Goal: Navigation & Orientation: Find specific page/section

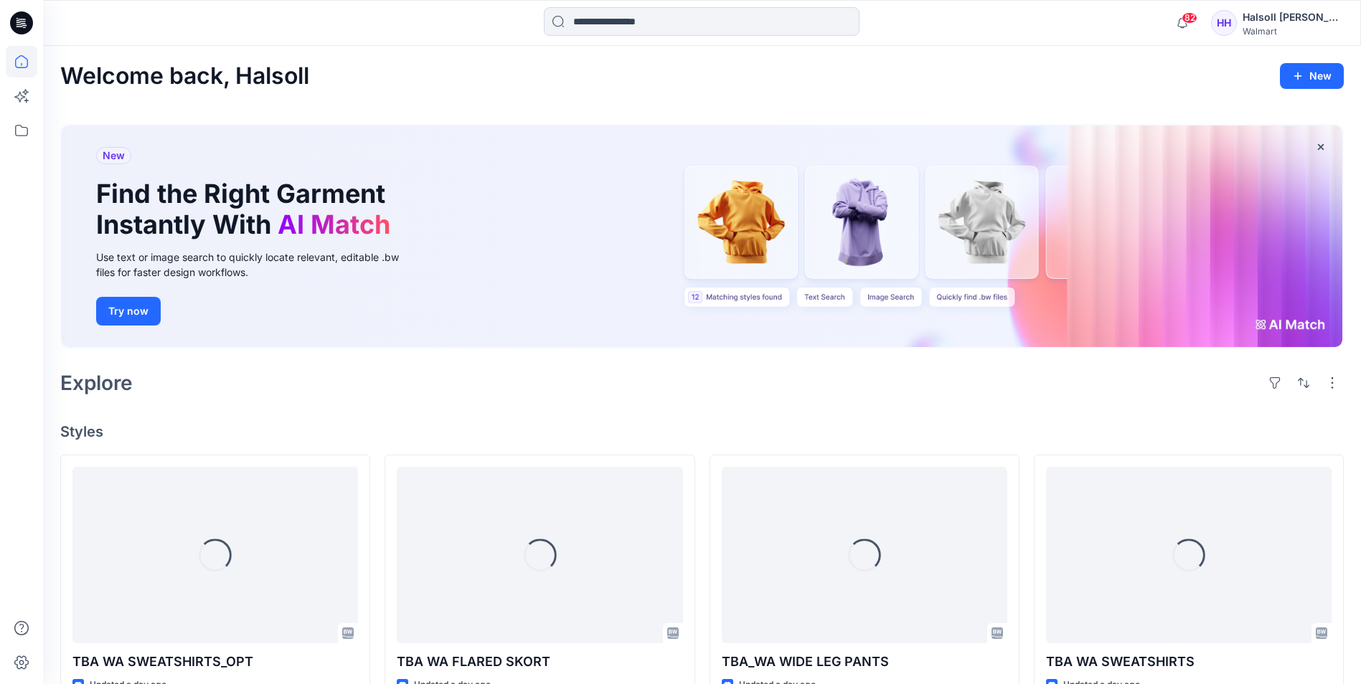
click at [42, 126] on div at bounding box center [21, 342] width 43 height 684
click at [24, 126] on icon at bounding box center [22, 131] width 32 height 32
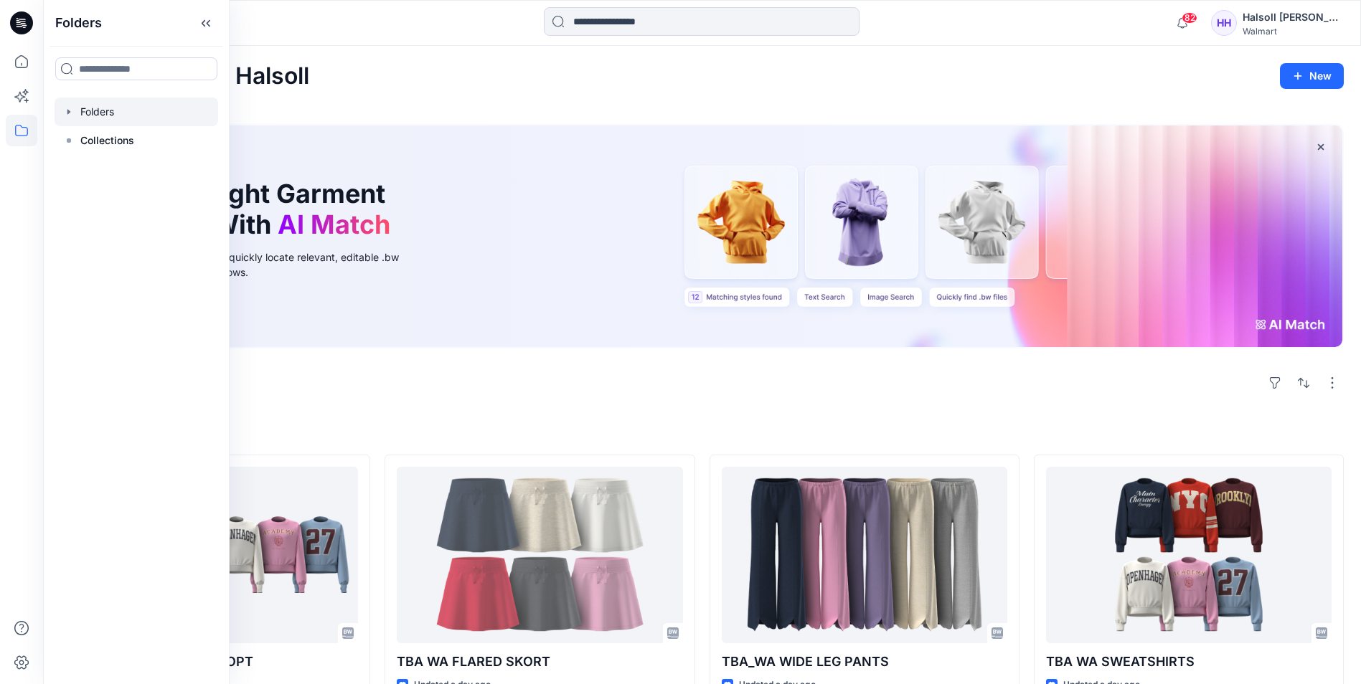
click at [120, 119] on div at bounding box center [137, 112] width 164 height 29
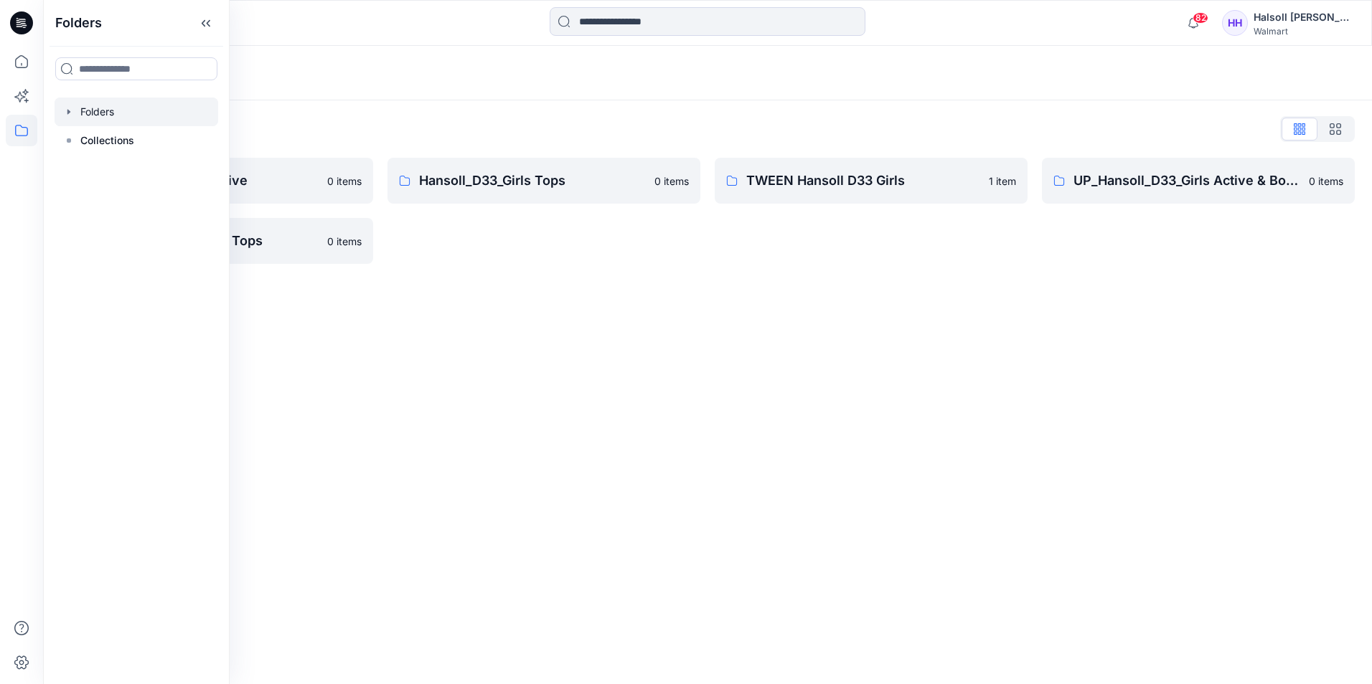
click at [513, 88] on div "Folders" at bounding box center [707, 73] width 1329 height 55
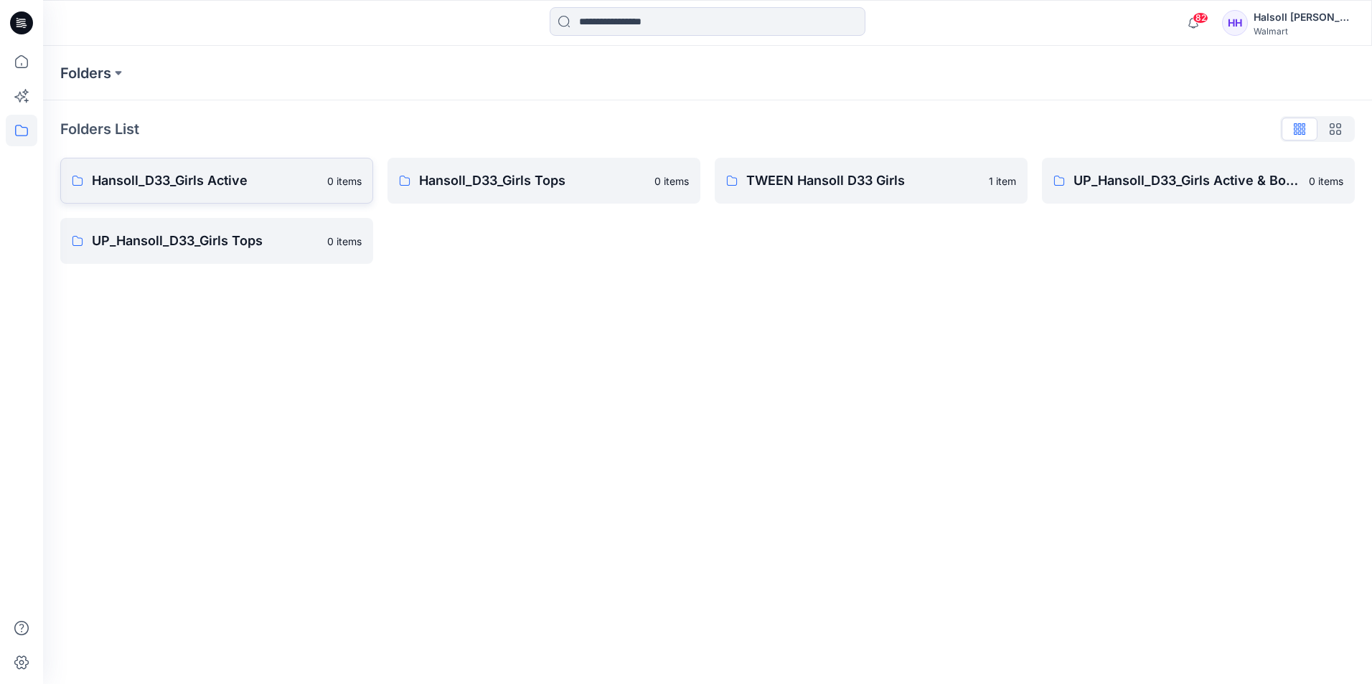
click at [202, 189] on p "Hansoll_D33_Girls Active" at bounding box center [205, 181] width 227 height 20
click at [173, 247] on p "UP_Hansoll_D33_Girls Tops" at bounding box center [205, 241] width 227 height 20
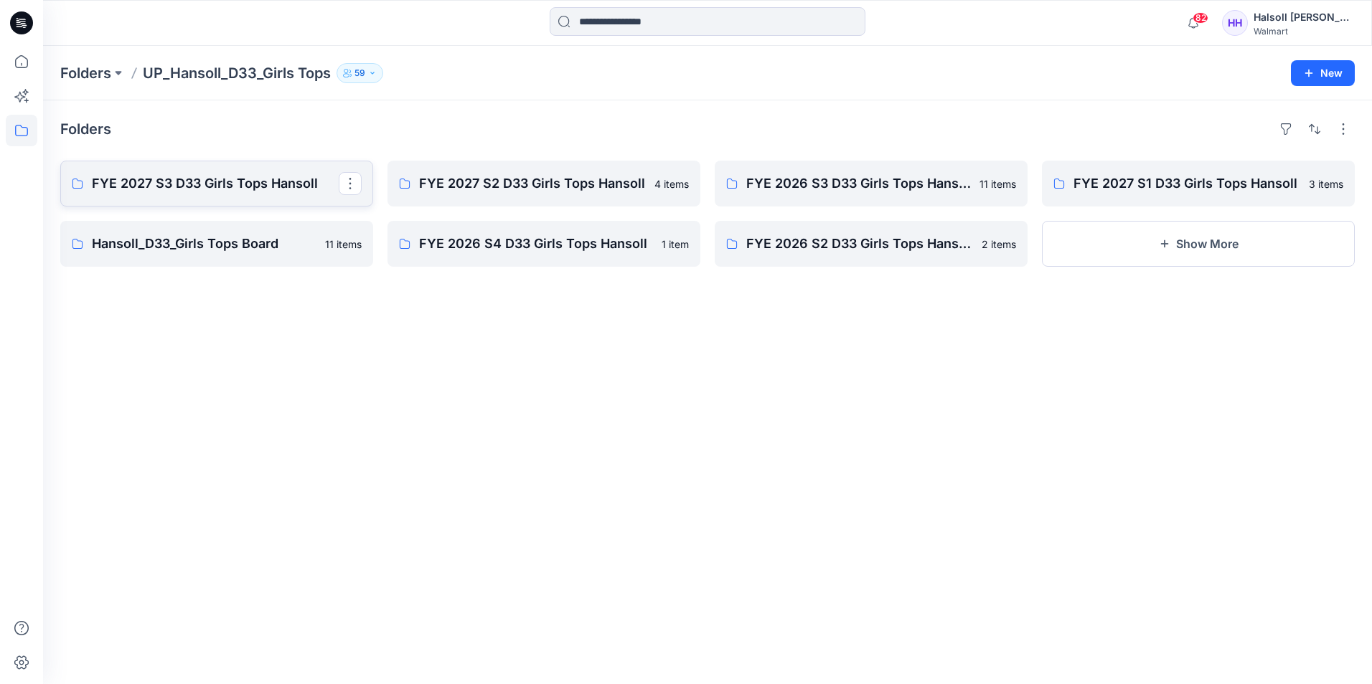
click at [200, 187] on p "FYE 2027 S3 D33 Girls Tops Hansoll" at bounding box center [215, 184] width 247 height 20
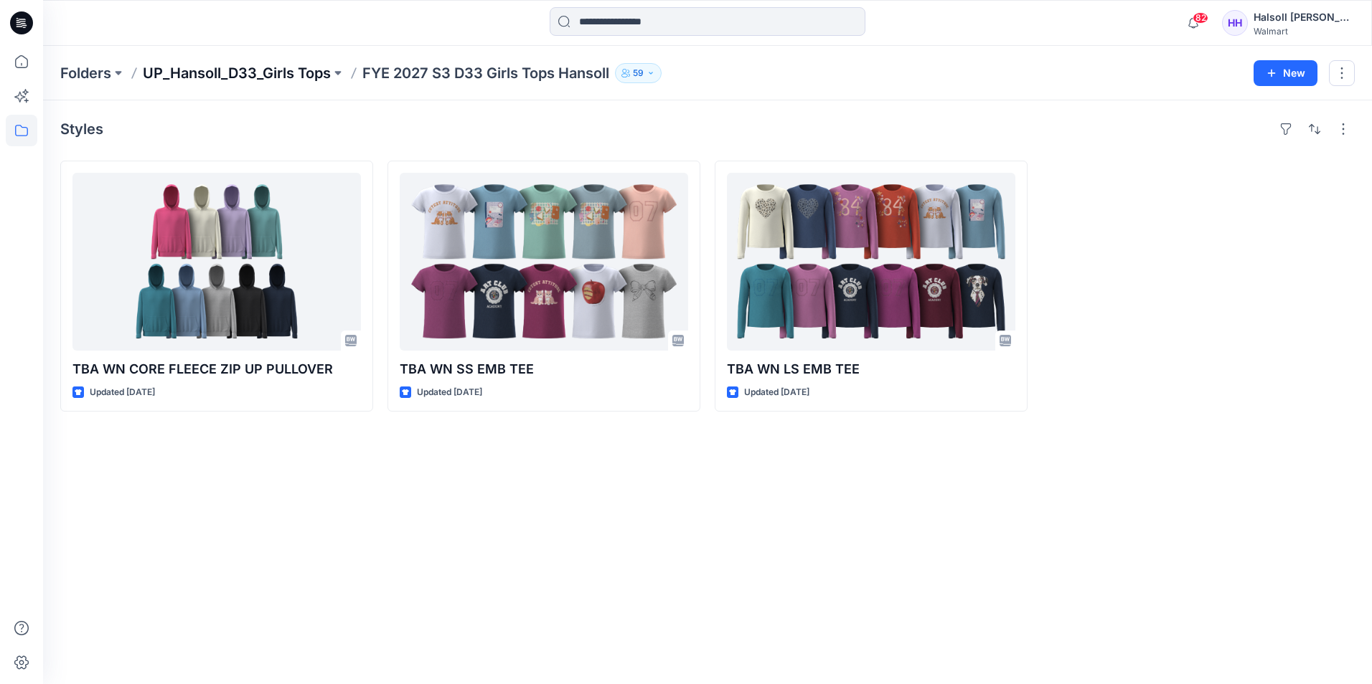
click at [316, 65] on p "UP_Hansoll_D33_Girls Tops" at bounding box center [237, 73] width 188 height 20
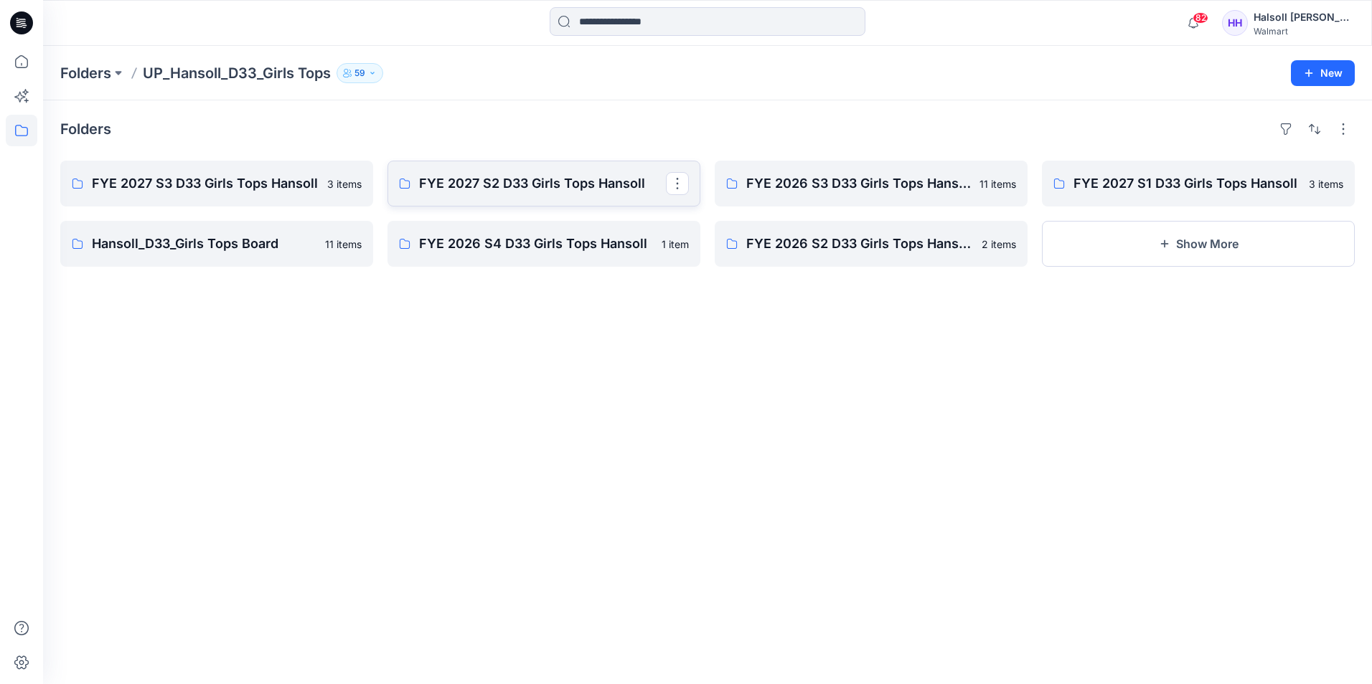
click at [577, 185] on p "FYE 2027 S2 D33 Girls Tops Hansoll" at bounding box center [542, 184] width 247 height 20
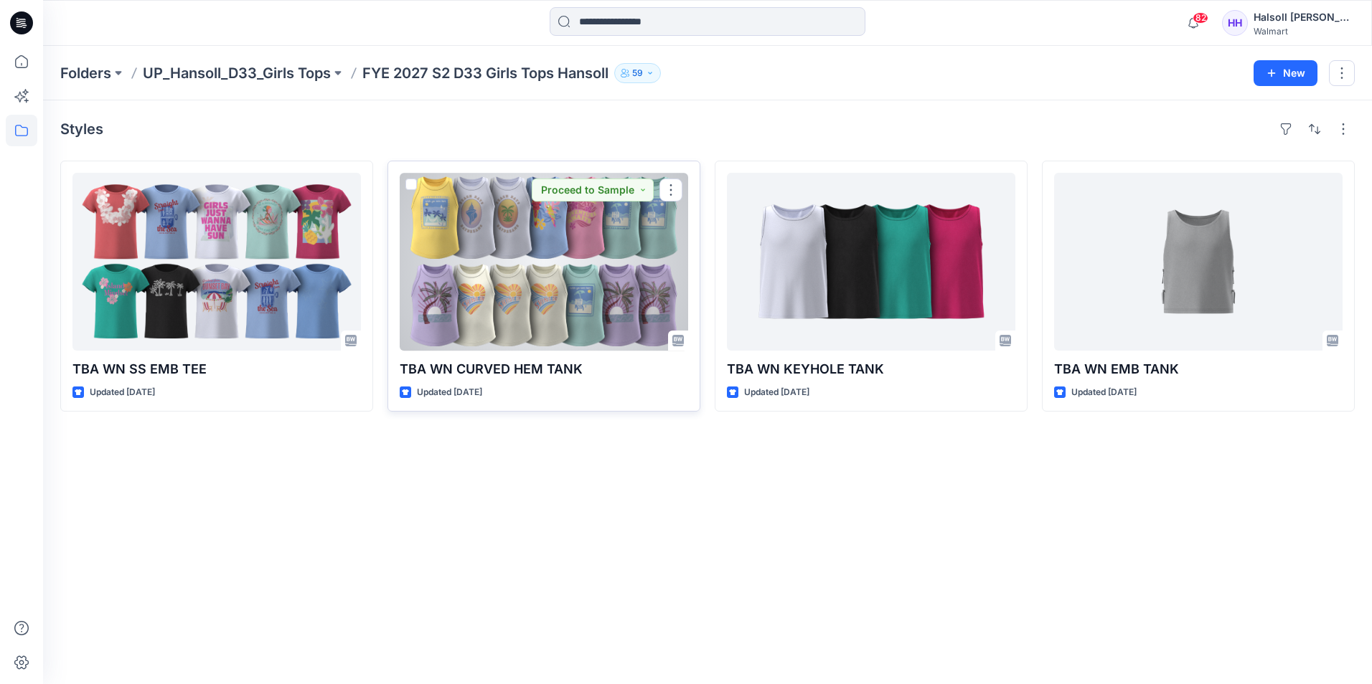
click at [549, 251] on div at bounding box center [544, 262] width 288 height 178
